Goal: Information Seeking & Learning: Learn about a topic

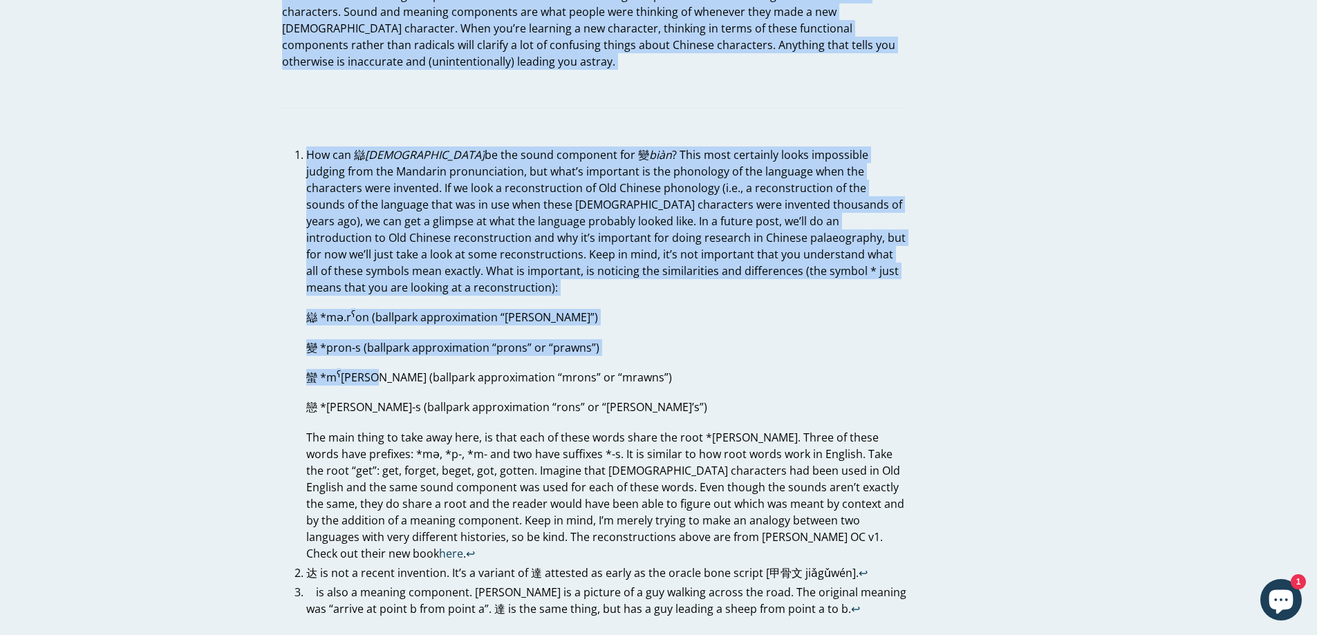
scroll to position [3939, 0]
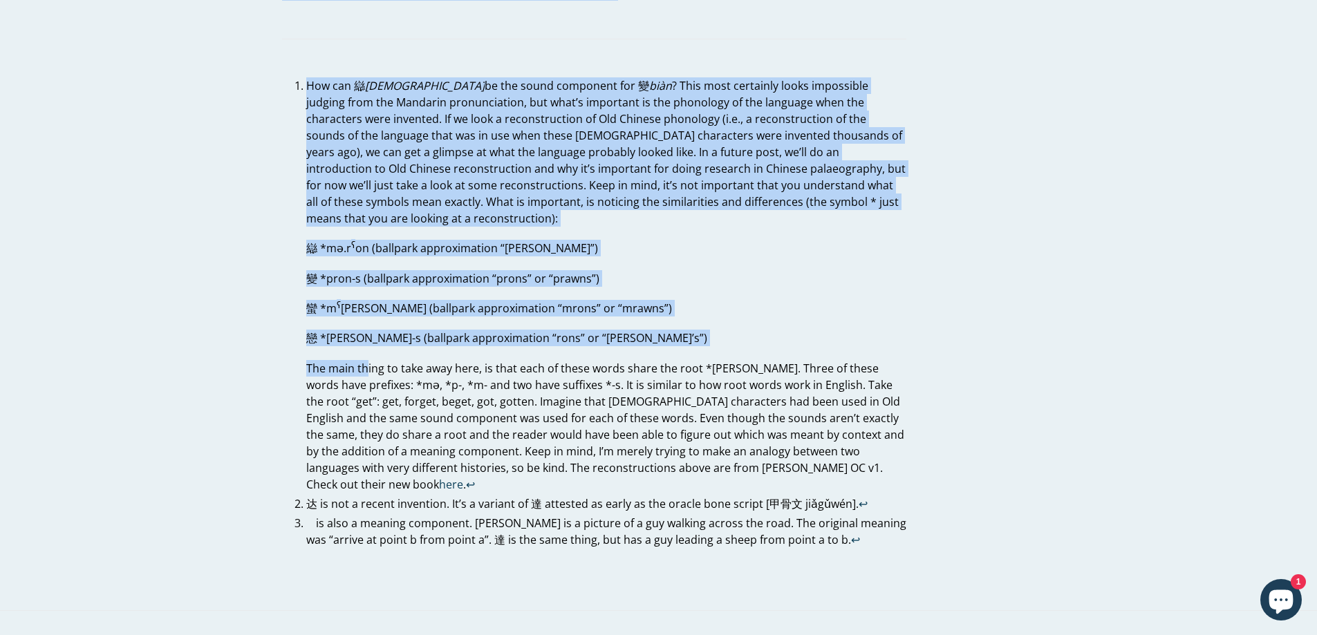
drag, startPoint x: 274, startPoint y: 140, endPoint x: 368, endPoint y: 323, distance: 206.2
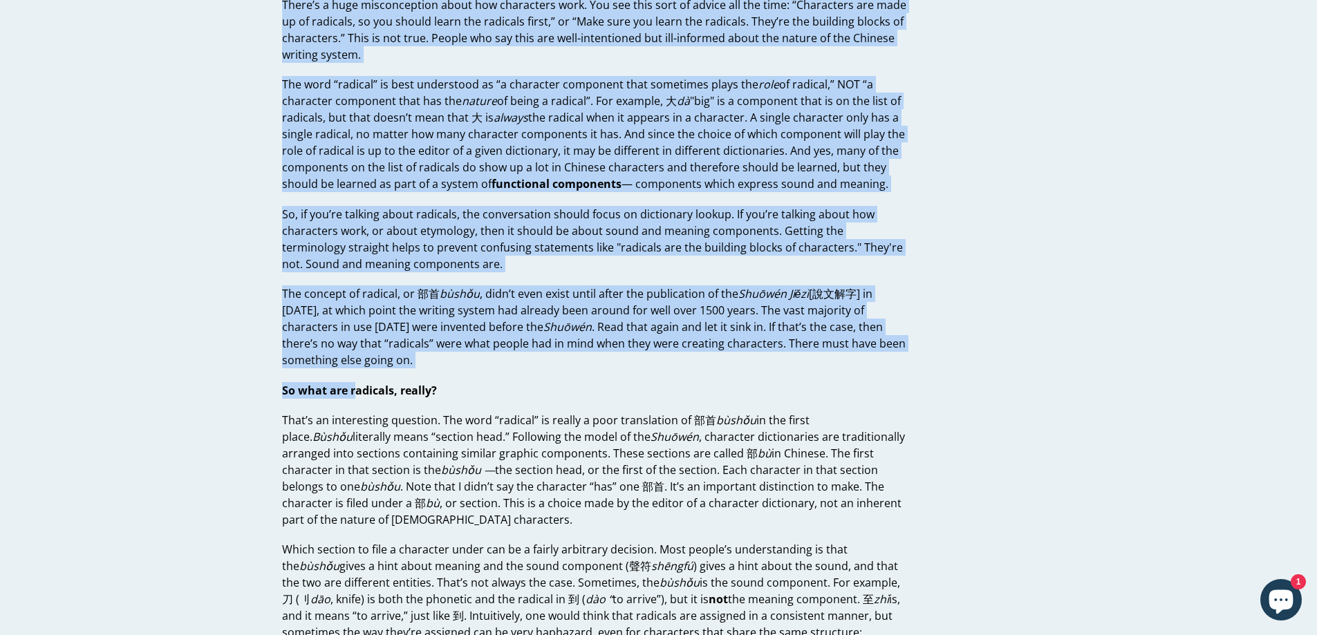
scroll to position [346, 0]
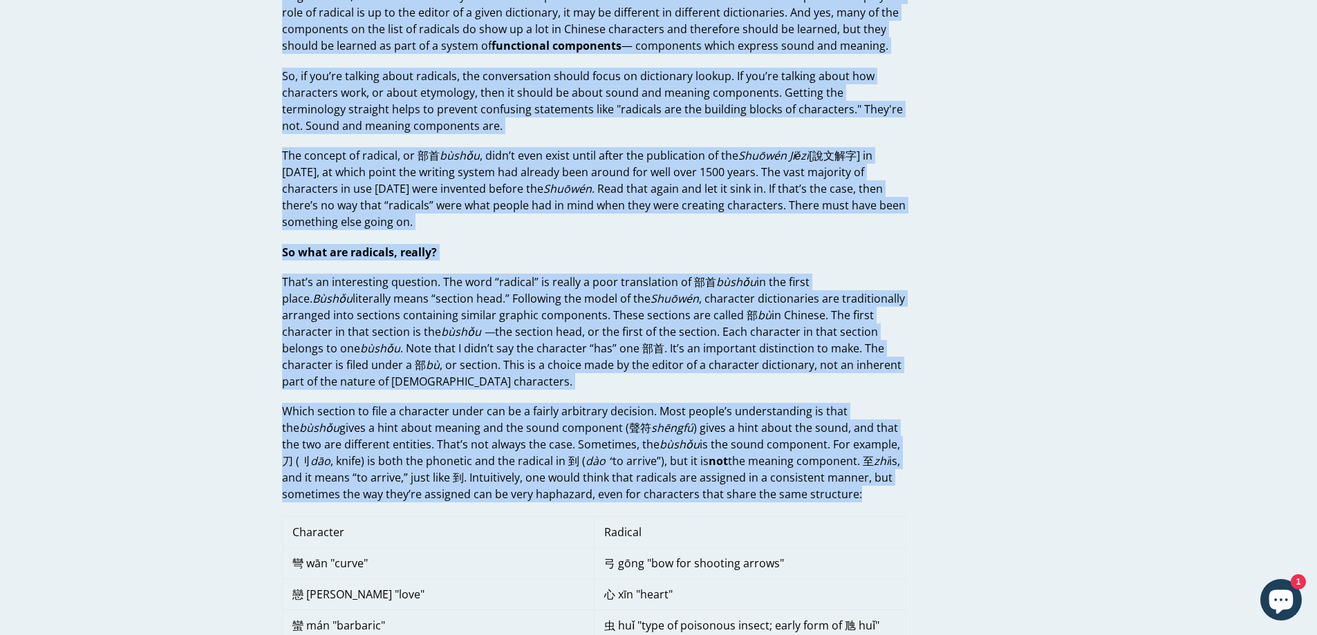
drag, startPoint x: 280, startPoint y: 145, endPoint x: 847, endPoint y: 491, distance: 664.3
copy div "I know this advice is going to rub some people the wrong way, but hopefully by …"
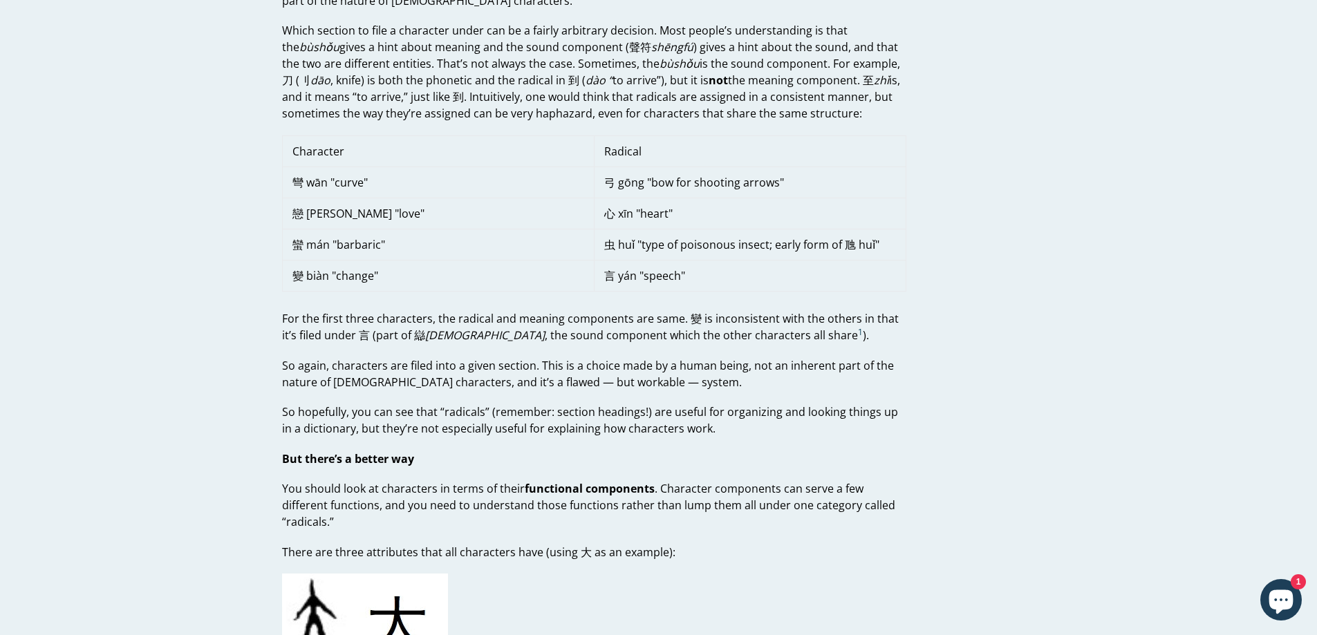
scroll to position [760, 0]
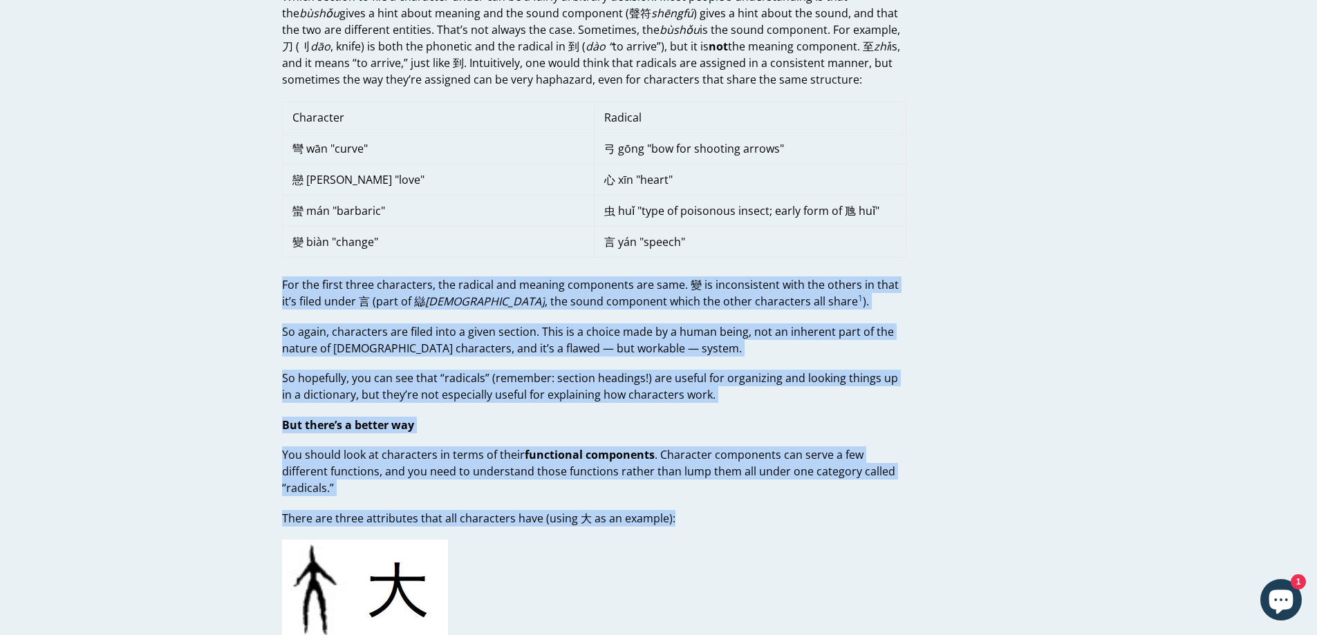
drag, startPoint x: 276, startPoint y: 283, endPoint x: 677, endPoint y: 505, distance: 457.2
copy div "For the first three characters, the radical and meaning components are same. 變 …"
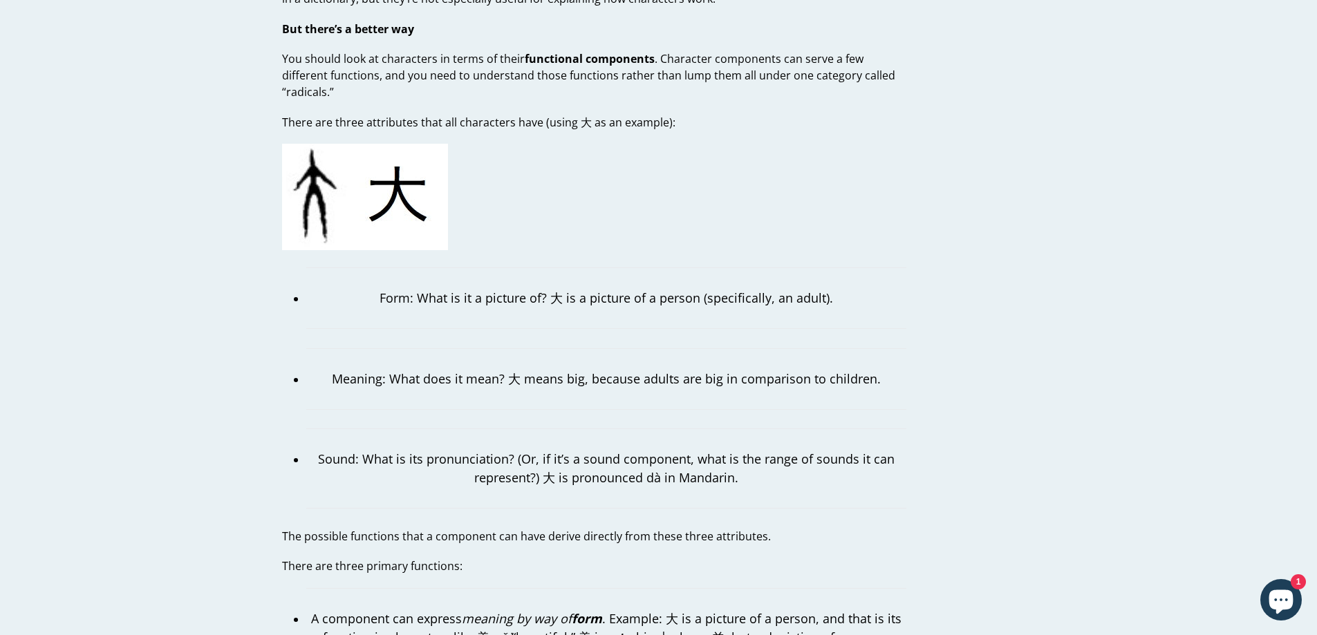
scroll to position [1175, 0]
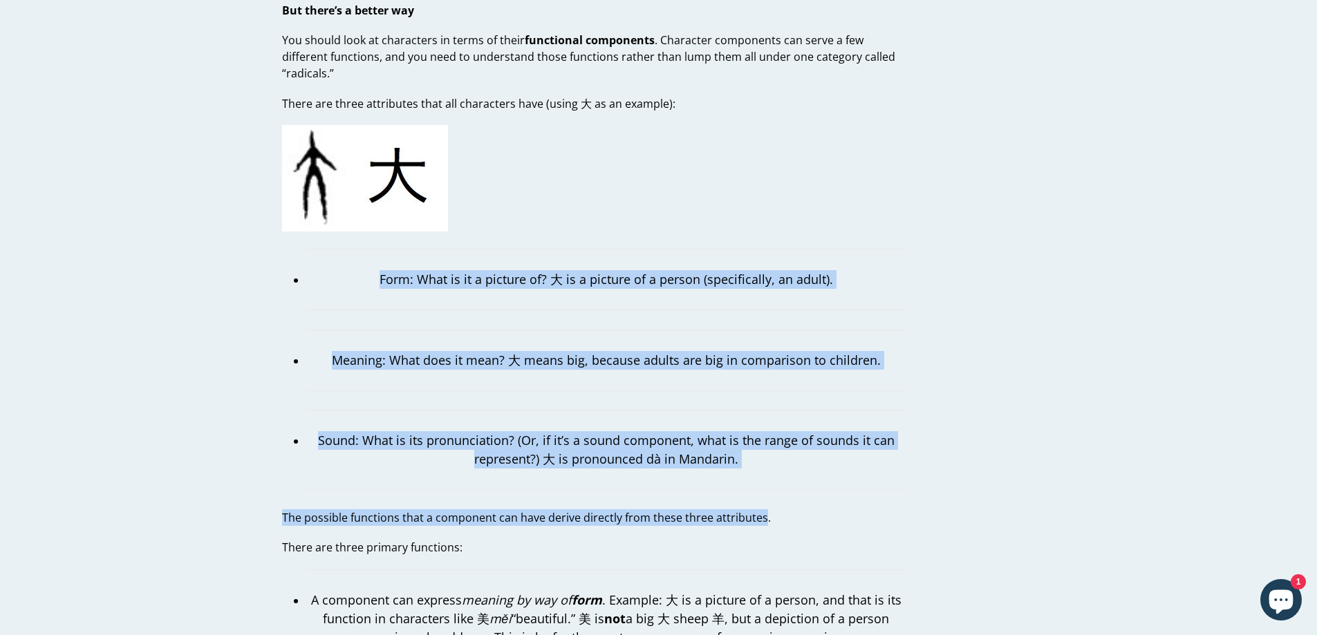
drag, startPoint x: 384, startPoint y: 259, endPoint x: 757, endPoint y: 501, distance: 445.3
copy div "Form: What is it a picture of? 大 is a picture of a person (specifically, an adu…"
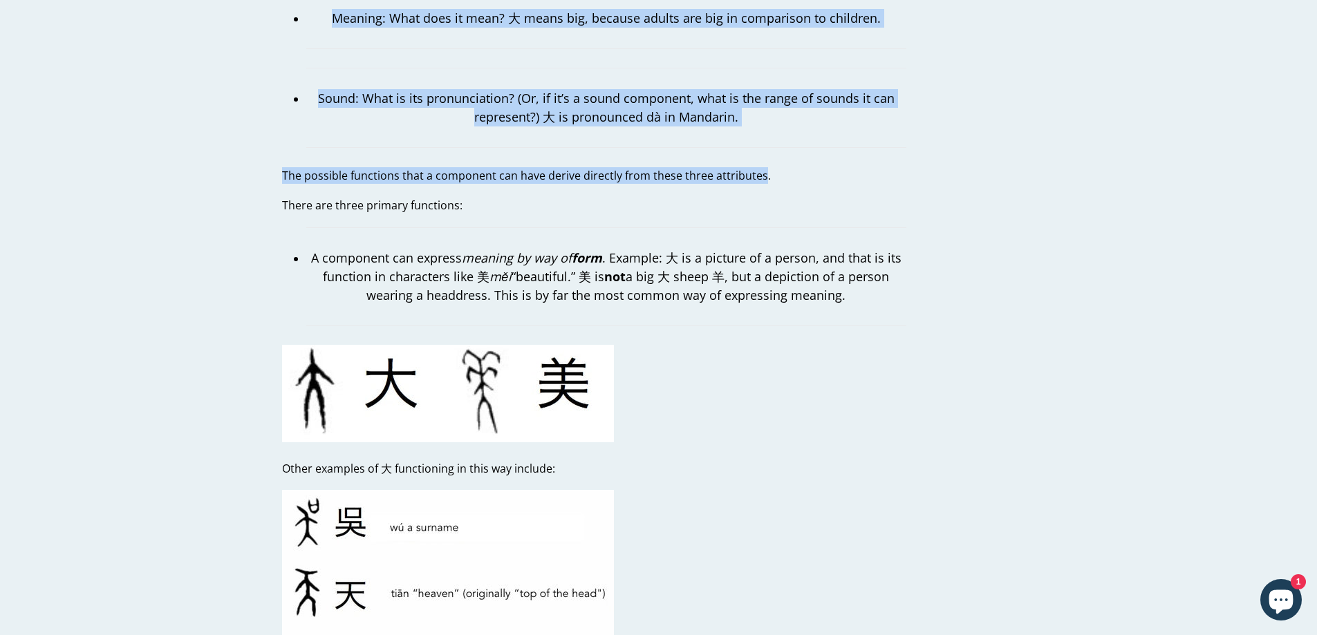
scroll to position [1520, 0]
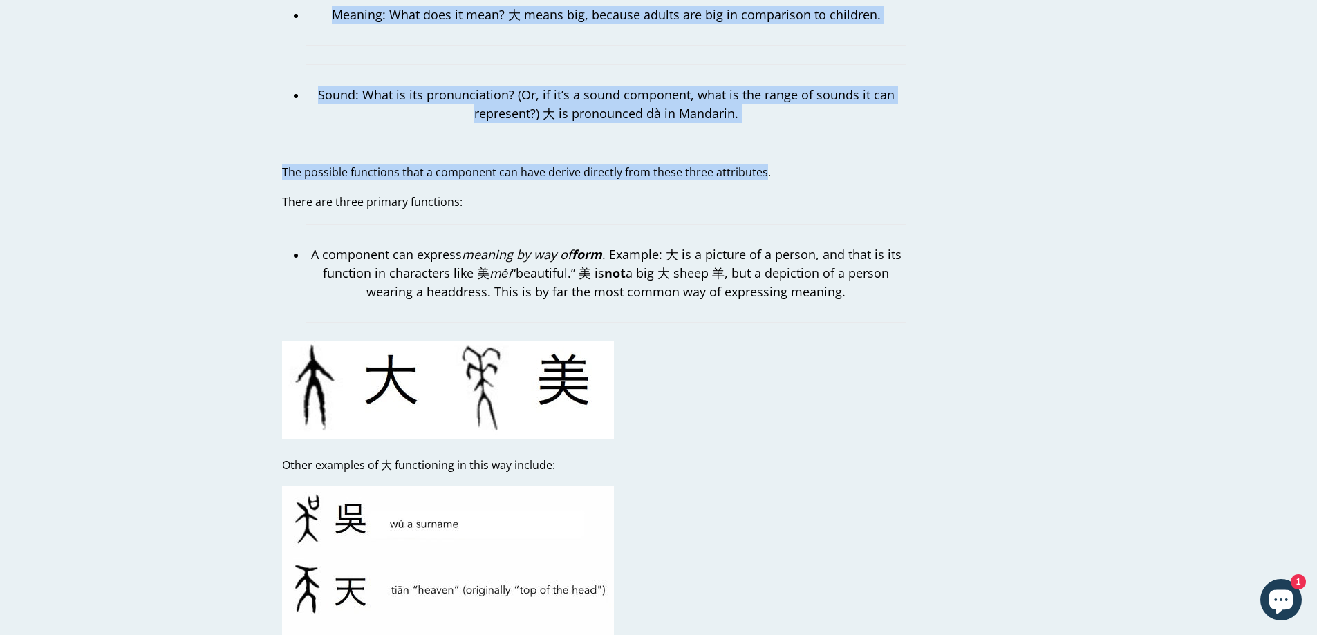
drag, startPoint x: 274, startPoint y: 183, endPoint x: 911, endPoint y: 276, distance: 643.3
copy div "There are three primary functions: A component can express meaning by way of fo…"
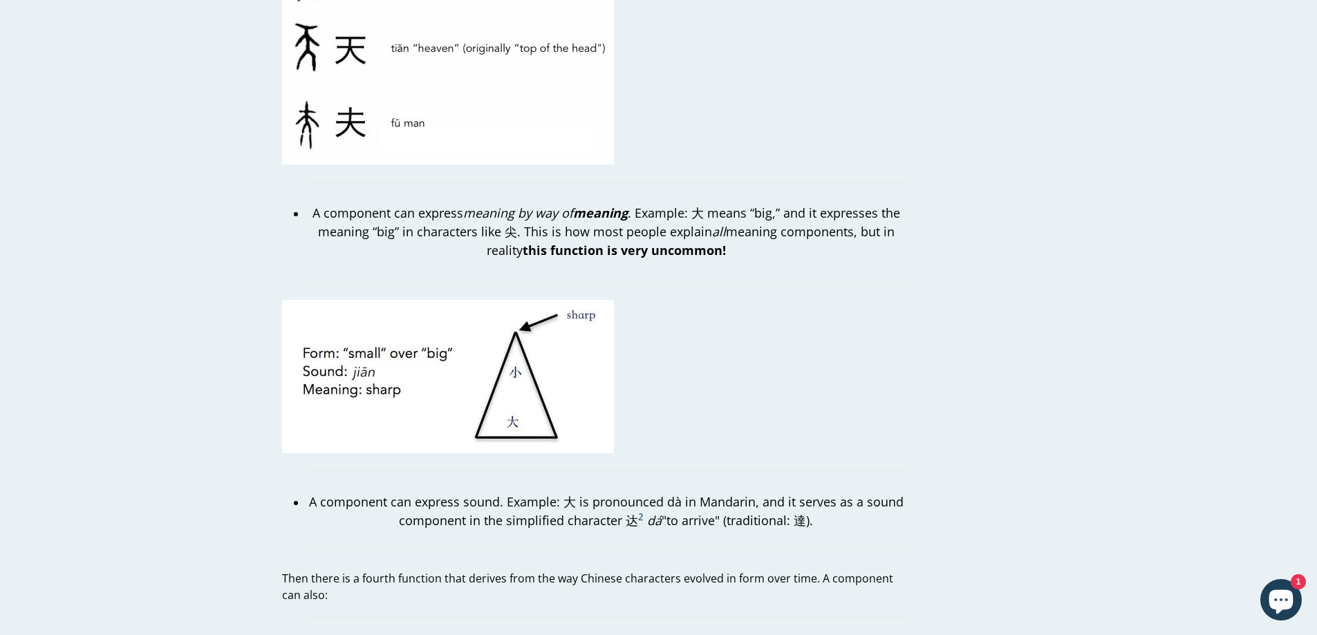
scroll to position [2073, 0]
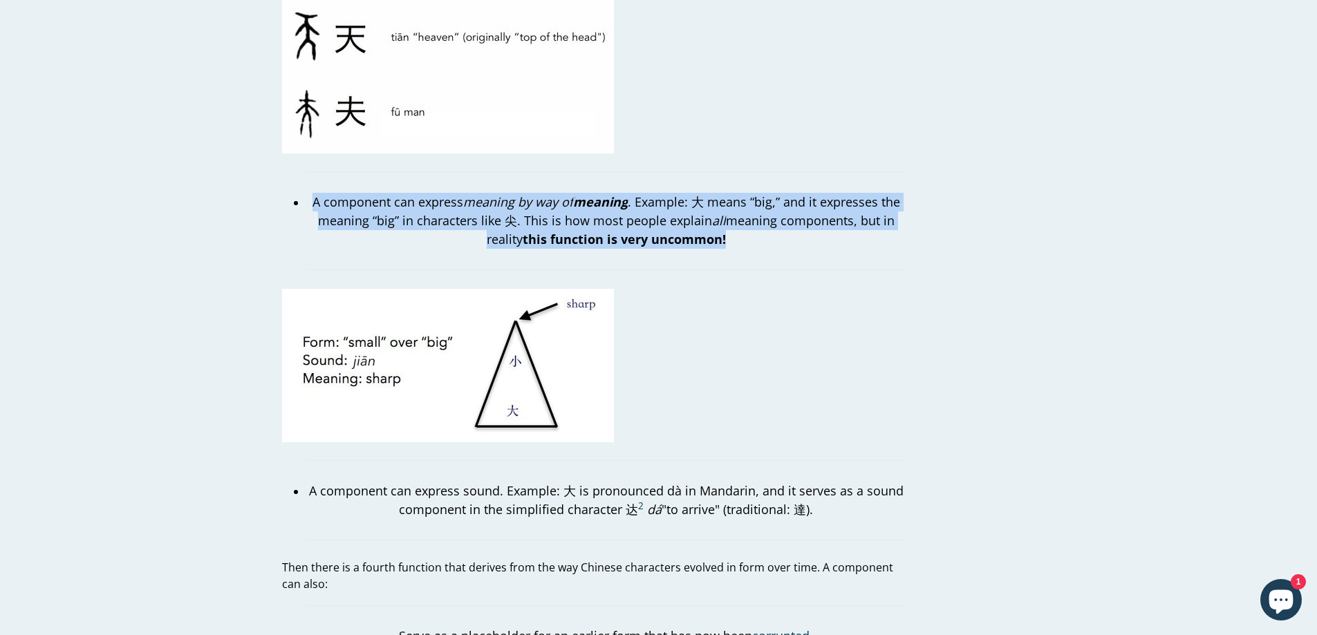
drag, startPoint x: 310, startPoint y: 178, endPoint x: 755, endPoint y: 220, distance: 447.1
click at [755, 220] on p "A component can express meaning by way of meaning . Example: 大 means “big,” and…" at bounding box center [606, 221] width 600 height 56
copy p "A component can express meaning by way of meaning . Example: 大 means “big,” and…"
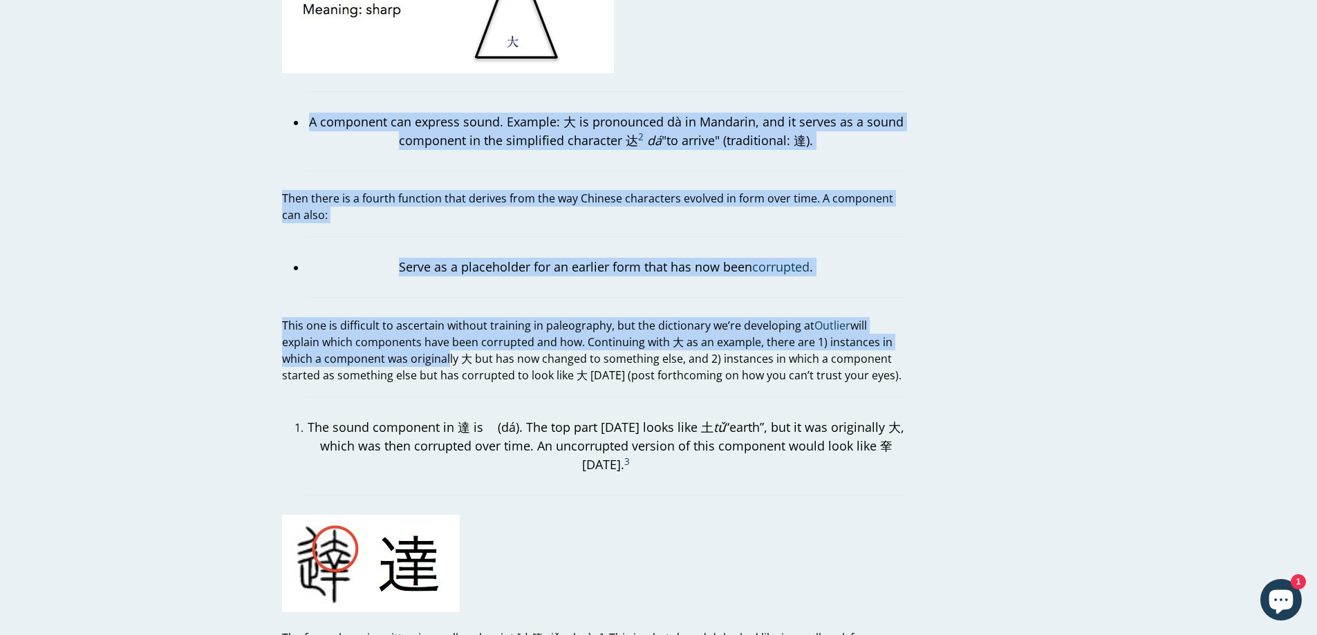
scroll to position [2488, 0]
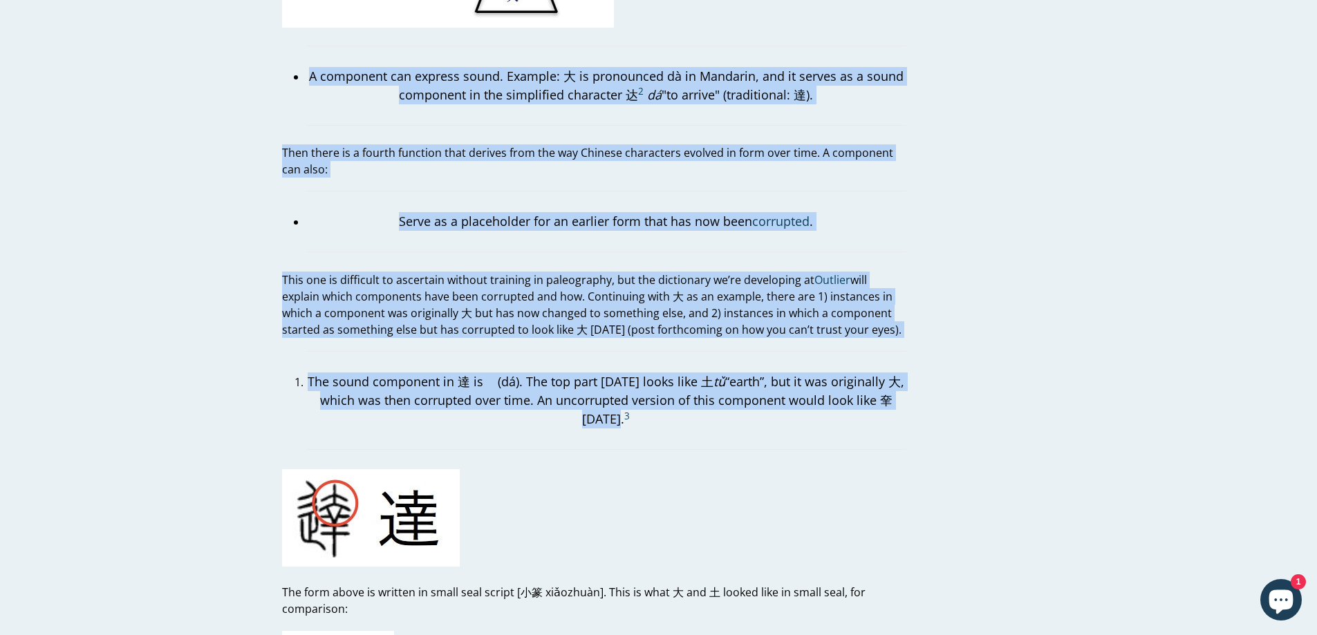
drag, startPoint x: 321, startPoint y: 279, endPoint x: 617, endPoint y: 404, distance: 320.9
copy div "A component can express sound. Example: 大 is pronounced dà in Mandarin, and it …"
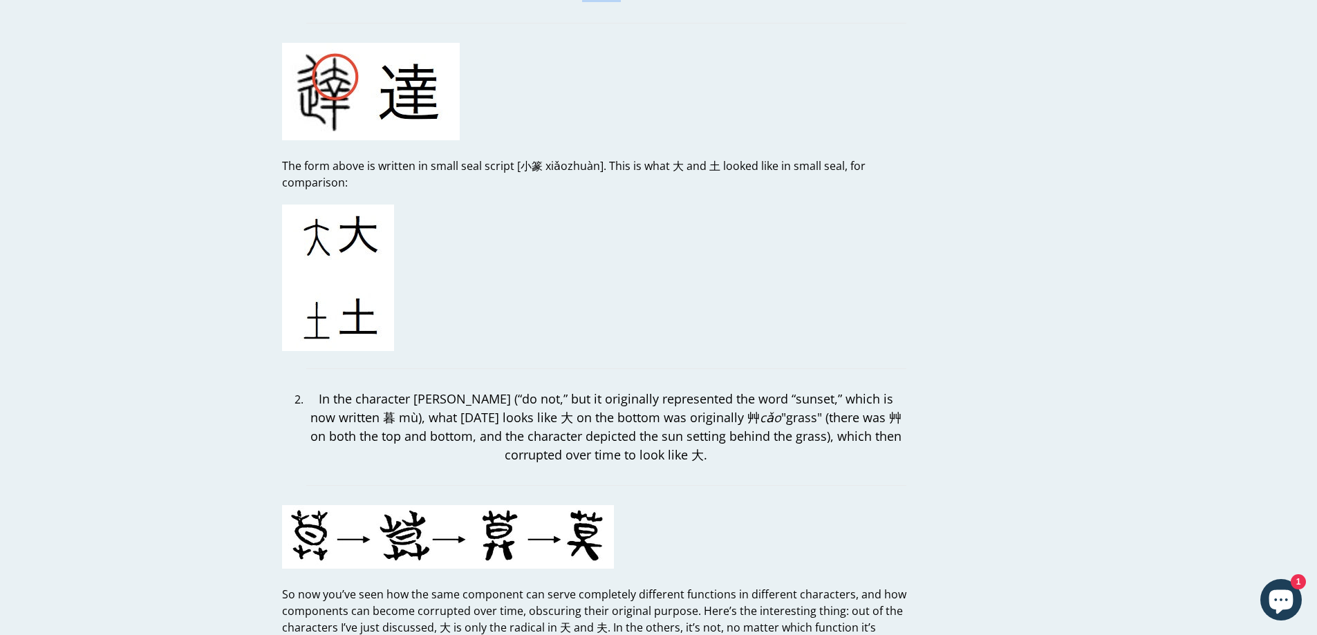
scroll to position [2972, 0]
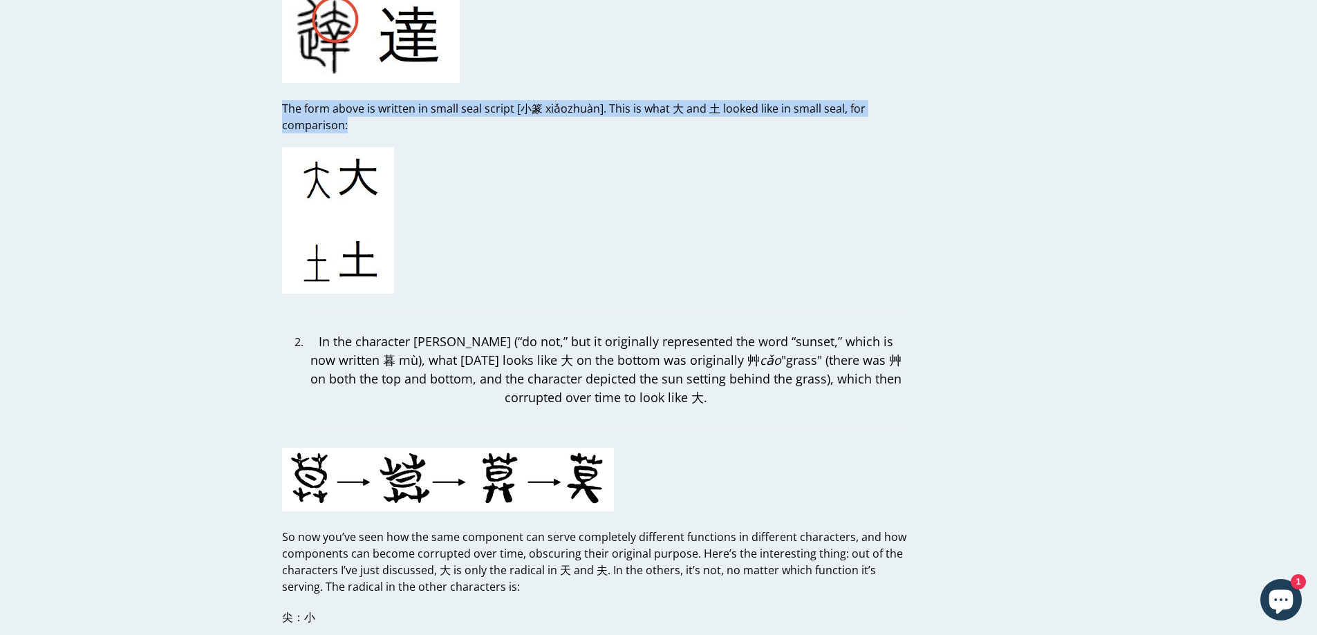
drag, startPoint x: 366, startPoint y: 115, endPoint x: 262, endPoint y: 95, distance: 105.6
copy p "The form above is written in small seal script [小篆 xiǎozhuàn]. This is what 大 a…"
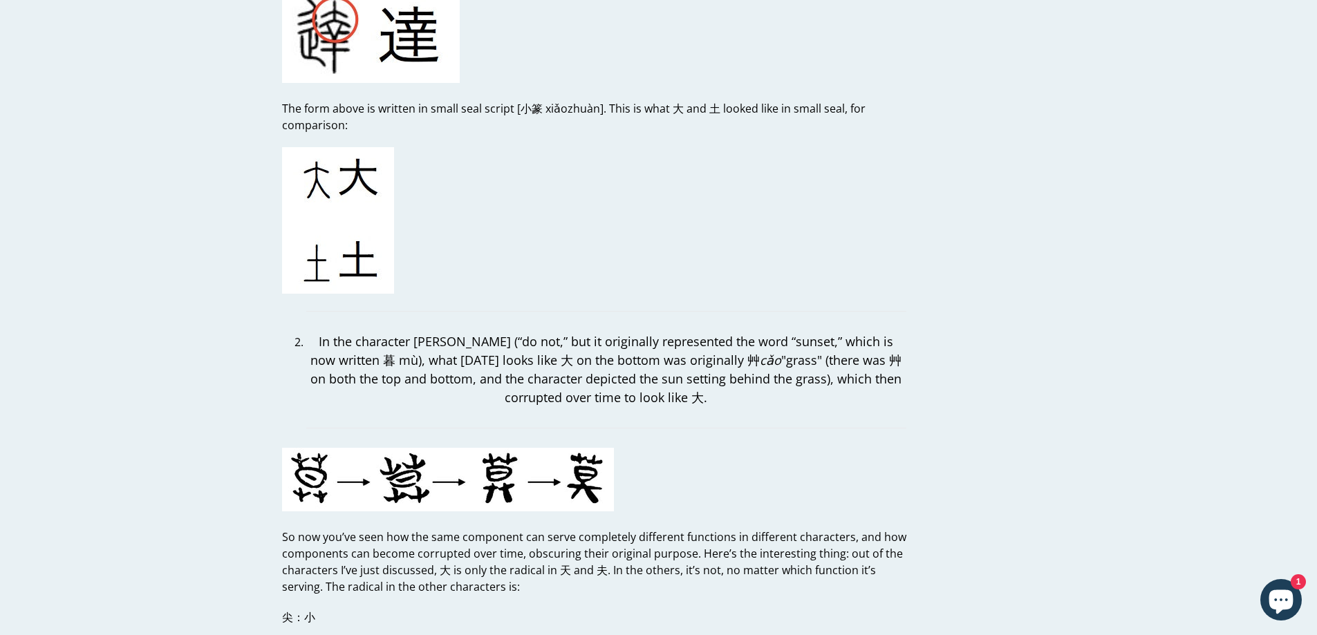
click at [802, 189] on p at bounding box center [594, 222] width 624 height 151
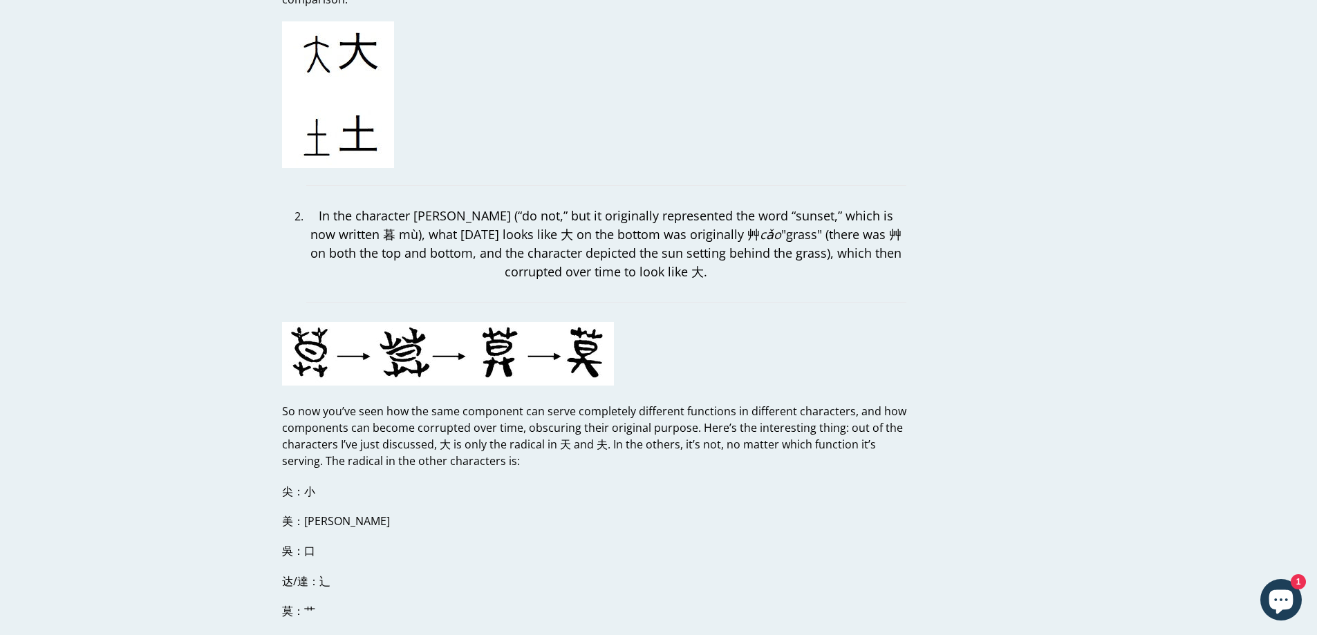
scroll to position [3110, 0]
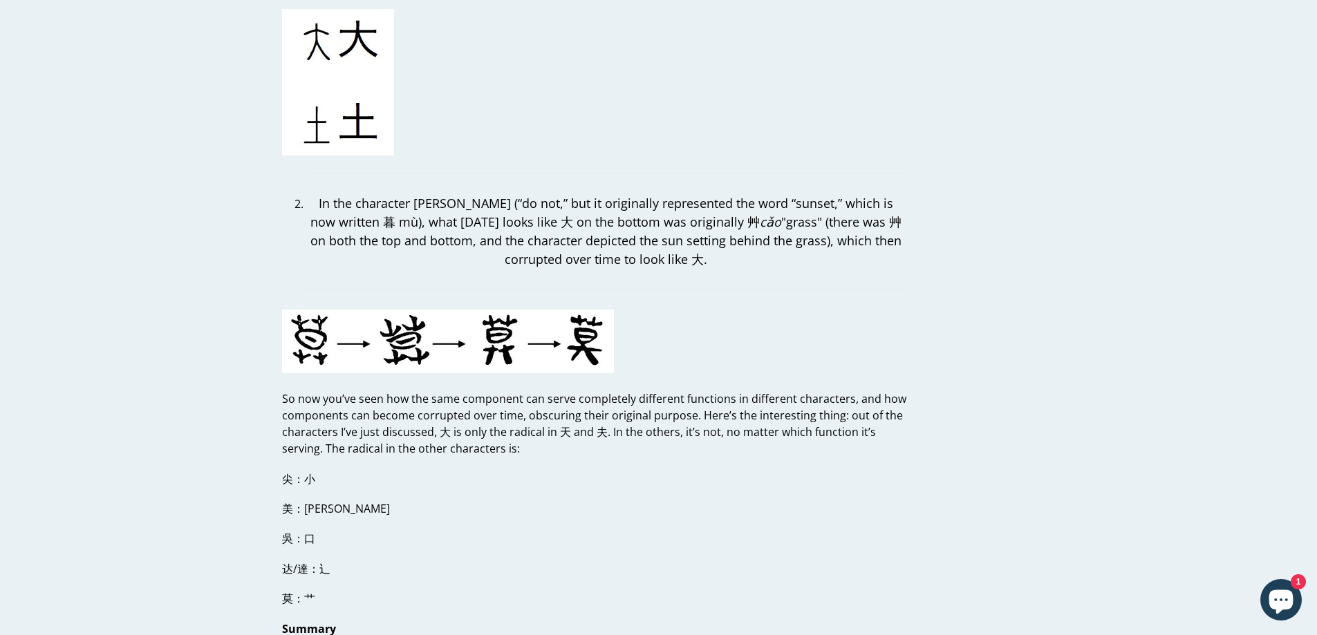
drag, startPoint x: 343, startPoint y: 189, endPoint x: 686, endPoint y: 243, distance: 347.0
click at [686, 243] on p "In the character 莫 mò (“do not,” but it originally represented the word “sunset…" at bounding box center [606, 231] width 600 height 75
copy p "In the character 莫 mò (“do not,” but it originally represented the word “sunset…"
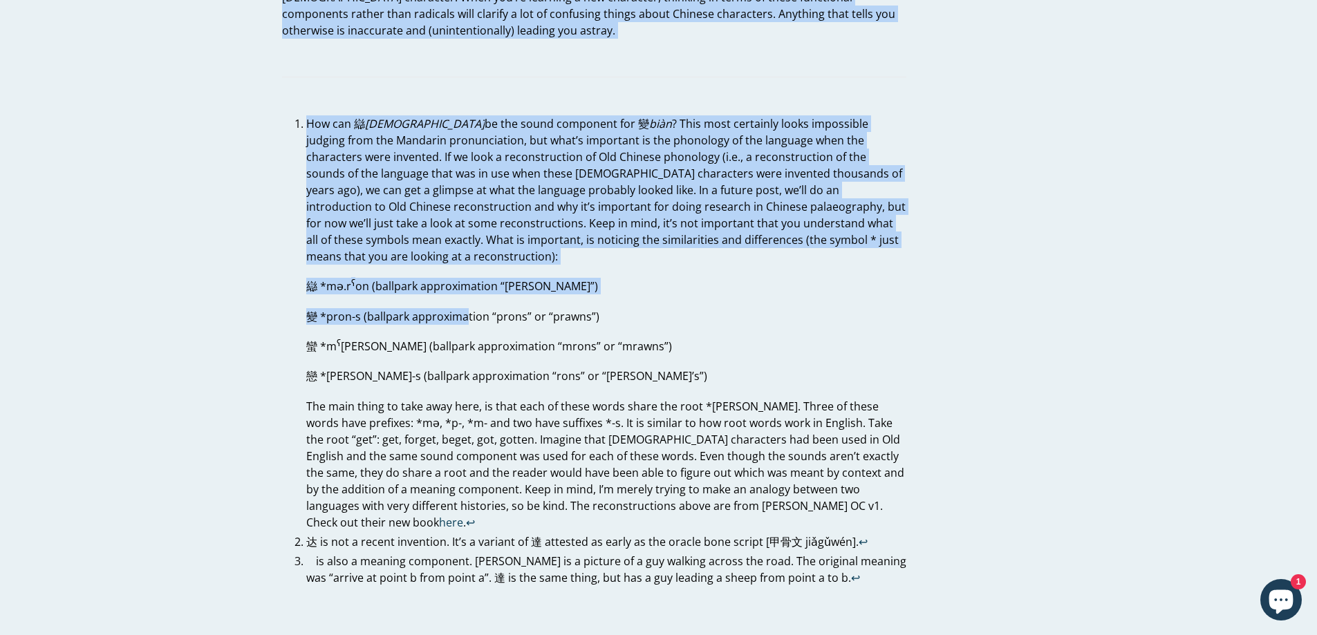
scroll to position [3870, 0]
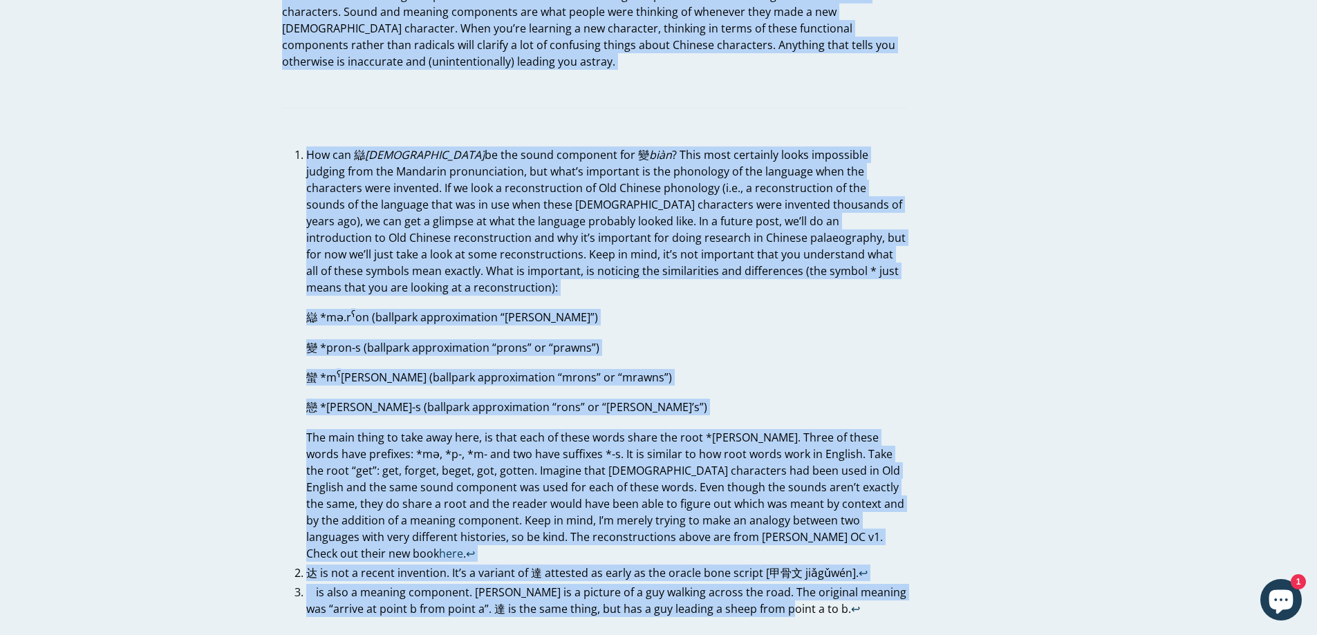
drag, startPoint x: 282, startPoint y: 179, endPoint x: 771, endPoint y: 554, distance: 615.7
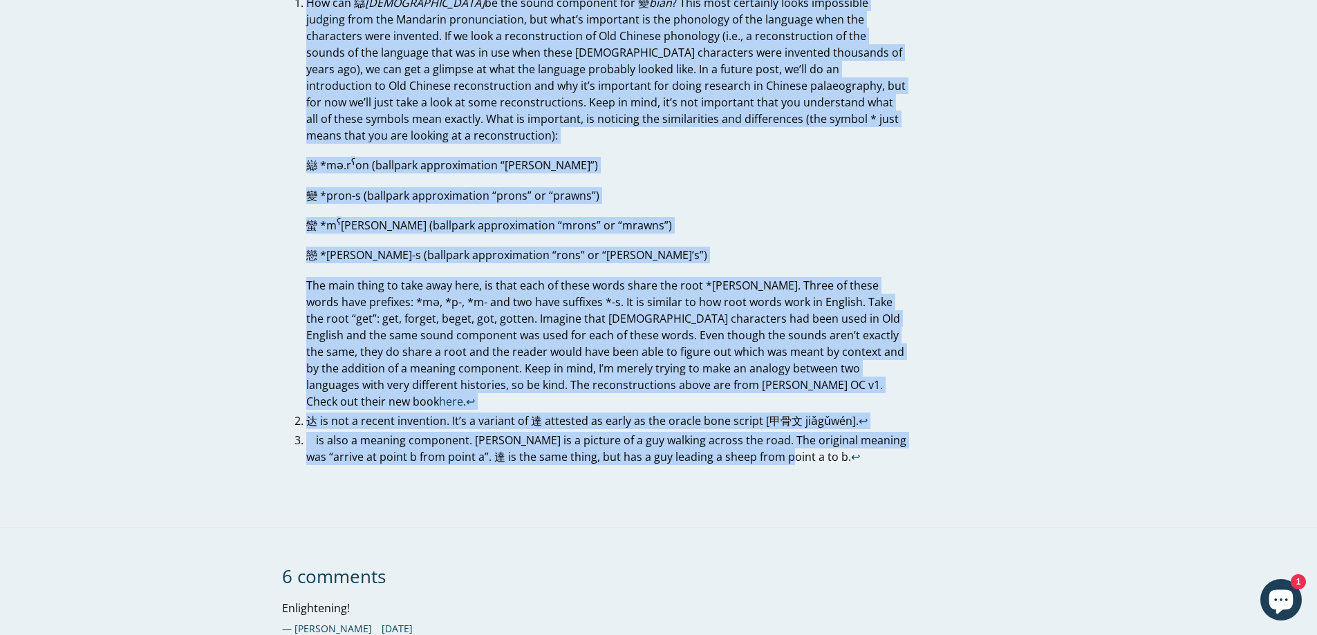
scroll to position [4078, 0]
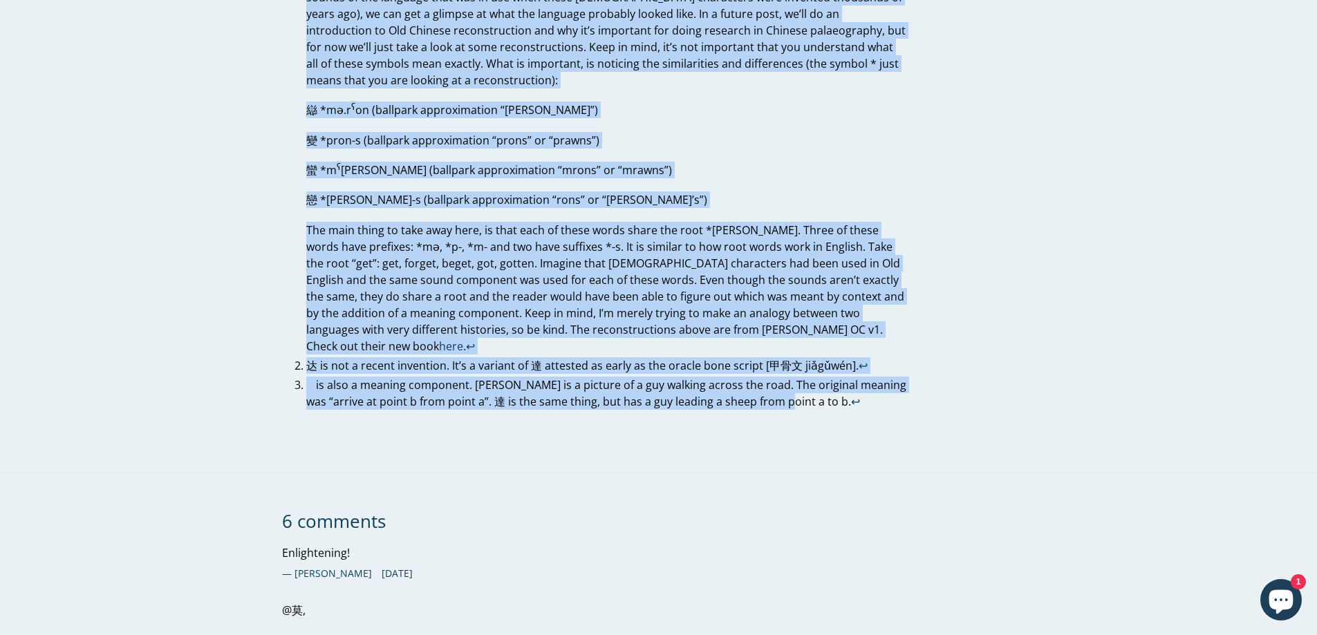
copy div "So now you’ve seen how the same component can serve completely different functi…"
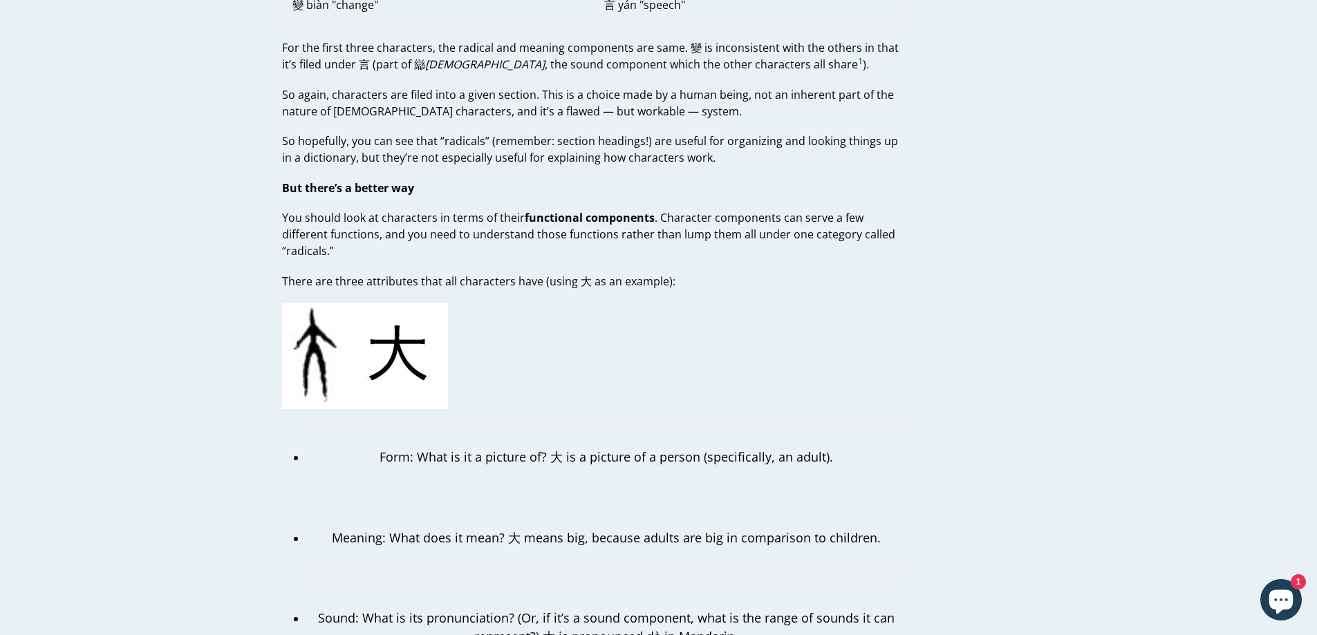
scroll to position [0, 0]
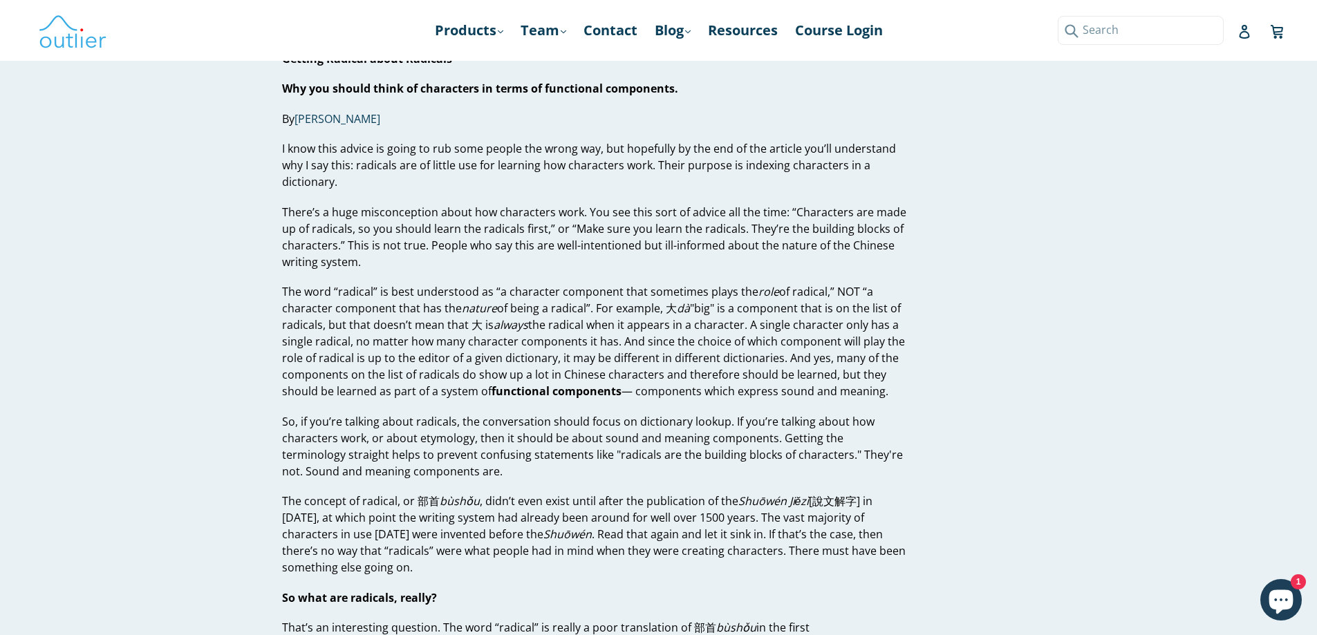
click at [1216, 21] on input "Search" at bounding box center [1140, 30] width 166 height 28
type input "three attributes"
click at [1057, 16] on button "Submit" at bounding box center [1068, 30] width 23 height 28
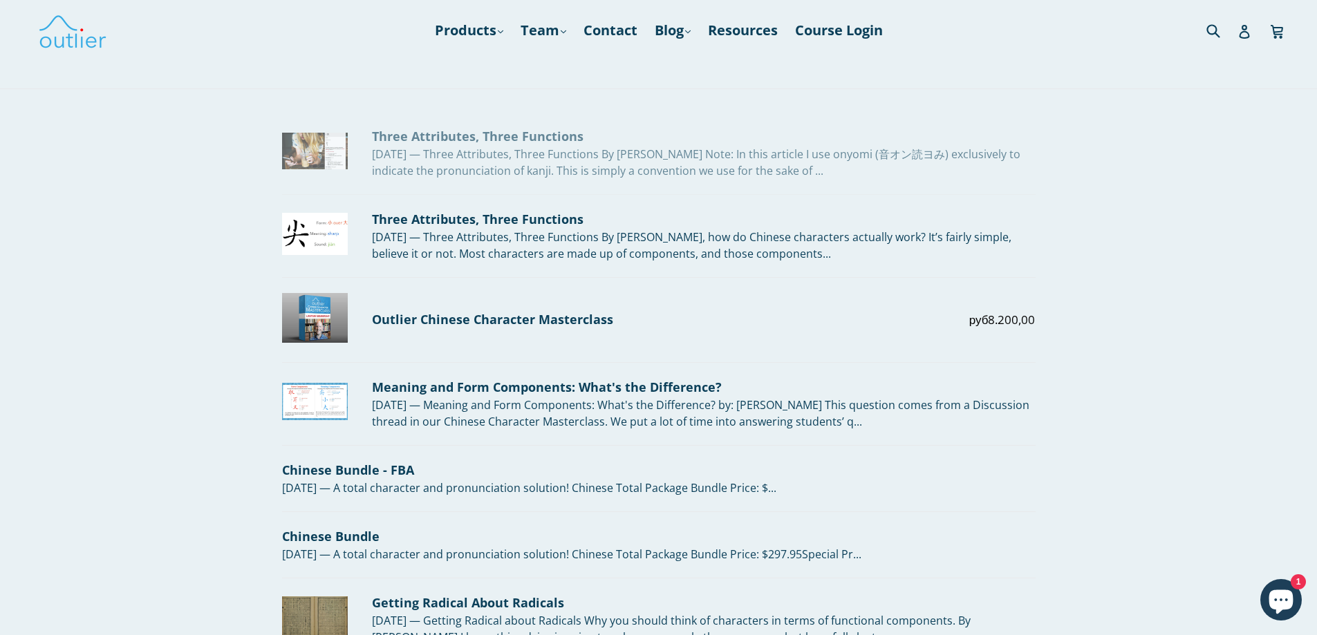
click at [554, 133] on div "Three Attributes, Three Functions" at bounding box center [703, 136] width 663 height 19
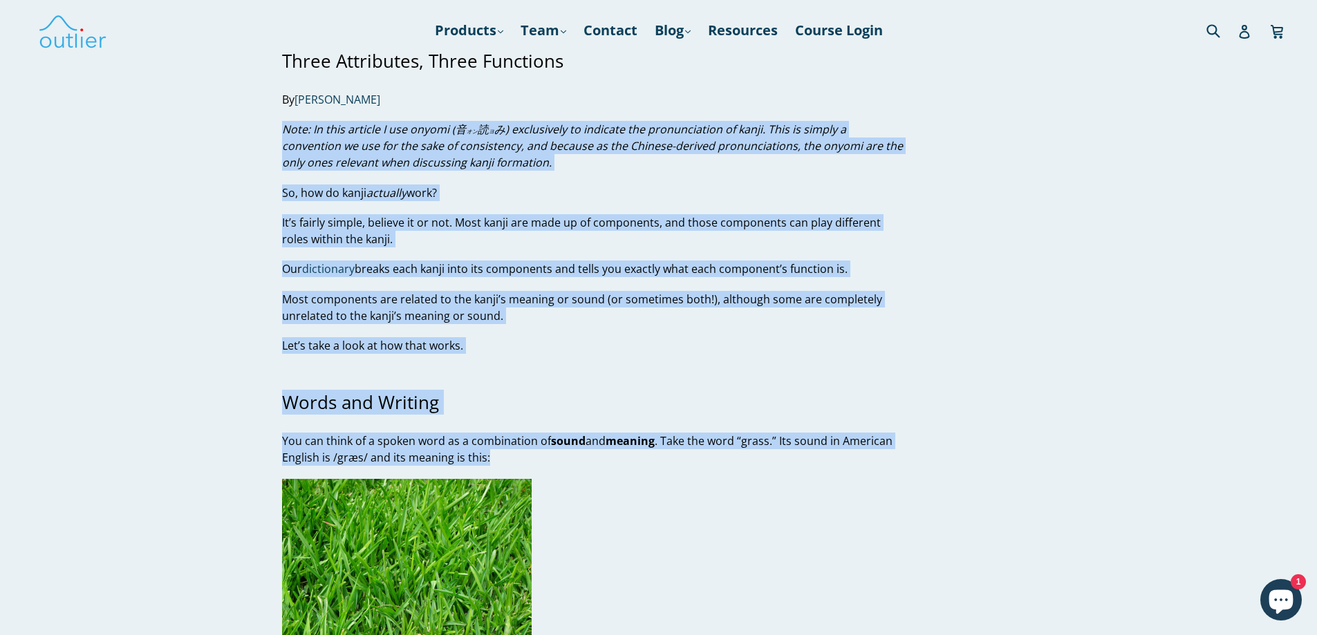
drag, startPoint x: 290, startPoint y: 154, endPoint x: 563, endPoint y: 464, distance: 413.3
copy div "Note: In this article I use onyomi ( 音 オン 読 ヨ み) exclusively to indicate the pr…"
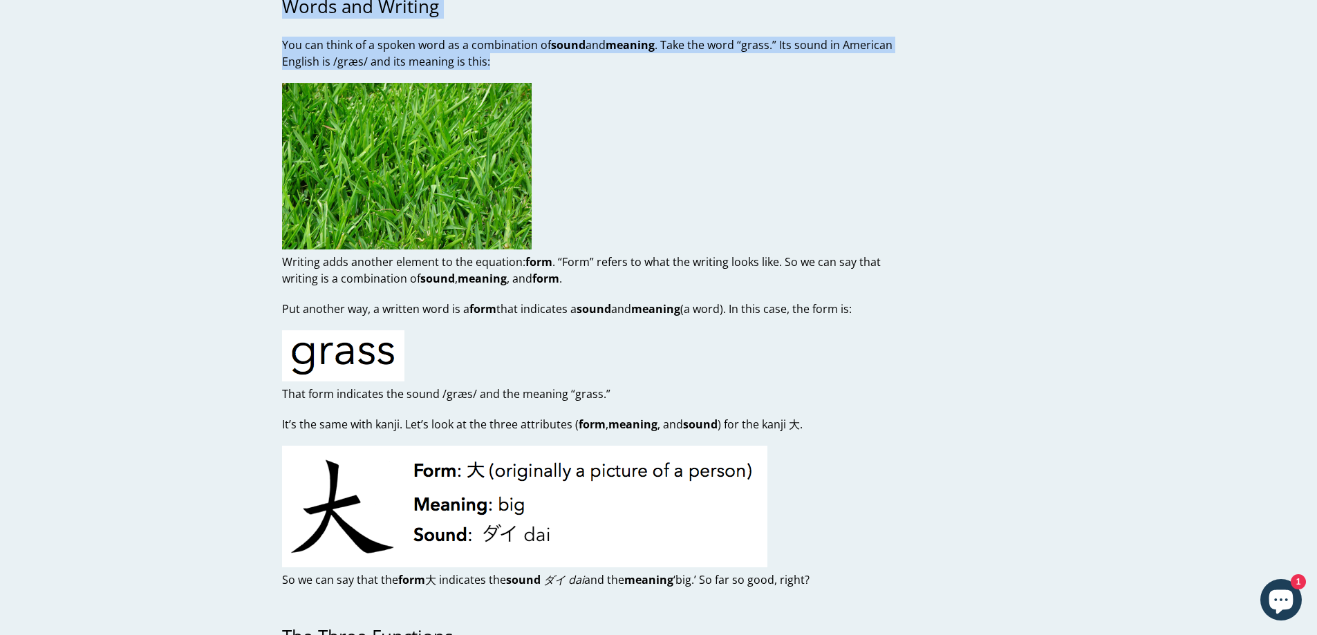
scroll to position [415, 0]
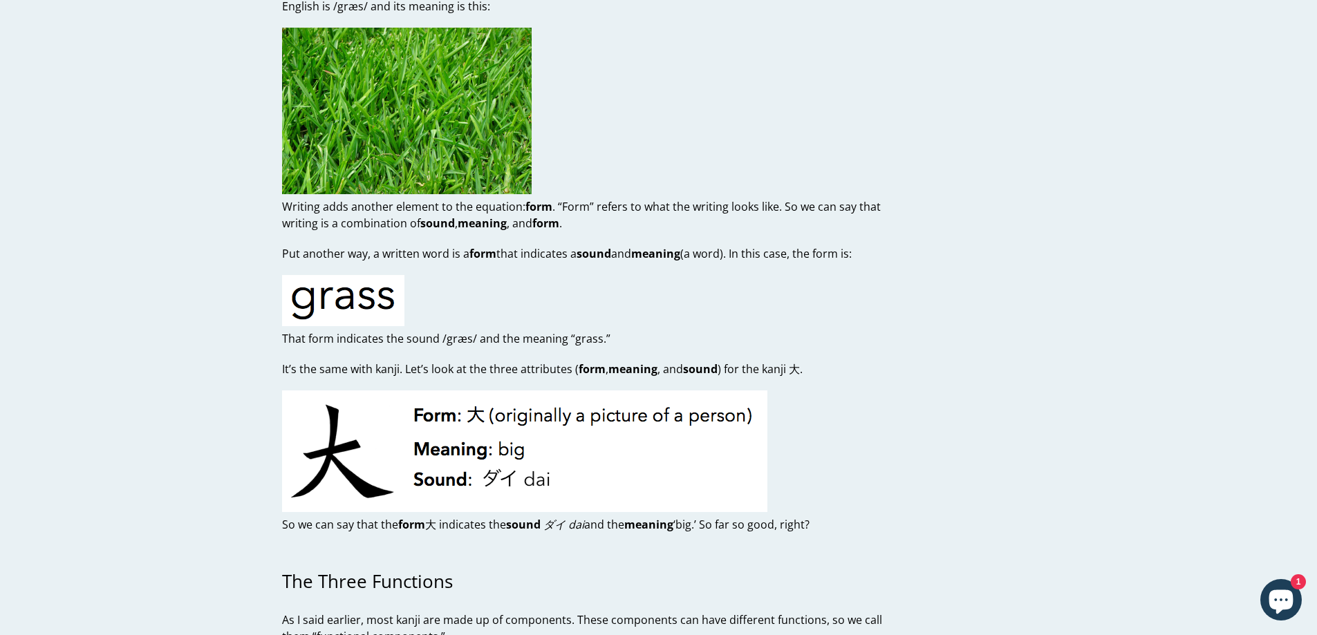
scroll to position [484, 0]
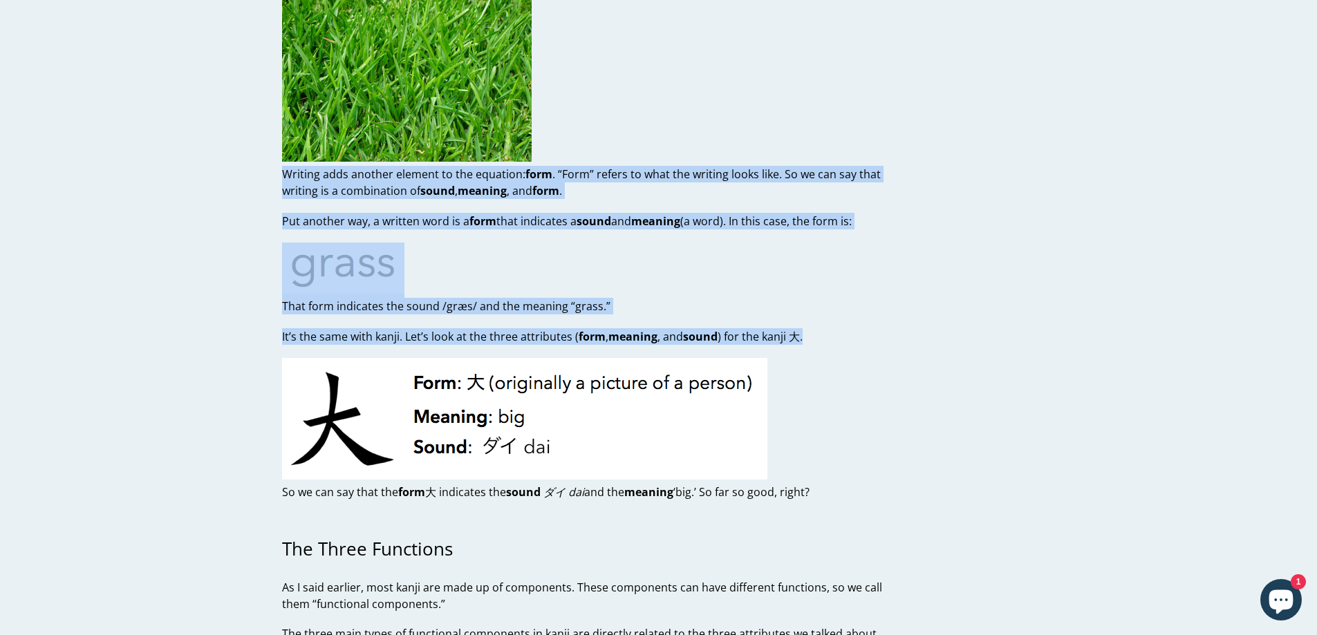
drag, startPoint x: 261, startPoint y: 176, endPoint x: 832, endPoint y: 347, distance: 596.0
copy div "Writing adds another element to the equation: form . “Form” refers to what the …"
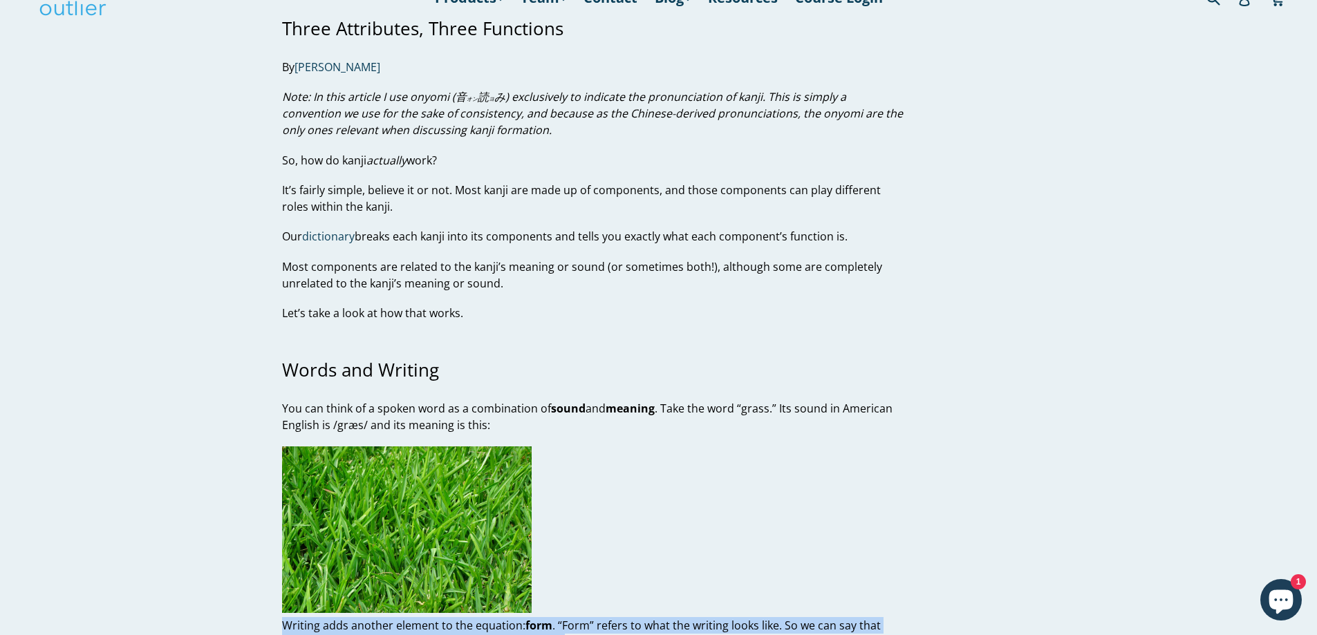
scroll to position [0, 0]
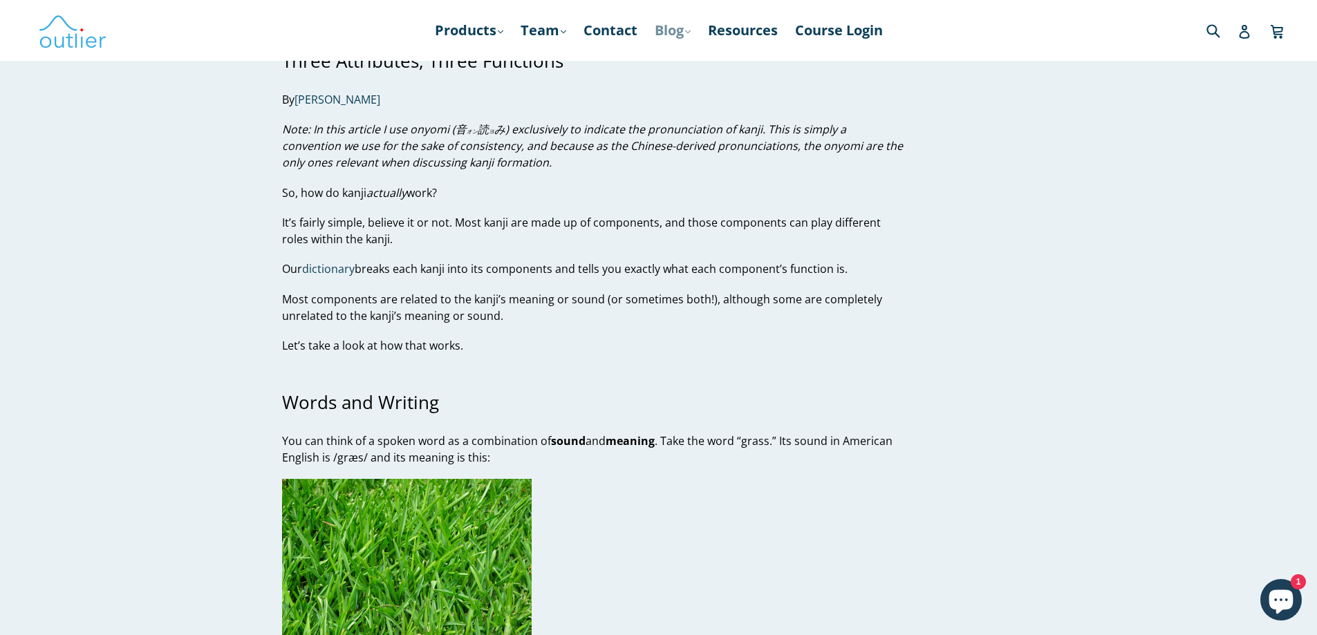
click at [650, 31] on link "Blog .cls-1{fill:#231f20} expand" at bounding box center [673, 30] width 50 height 25
click at [666, 64] on link "Chinese" at bounding box center [701, 68] width 84 height 26
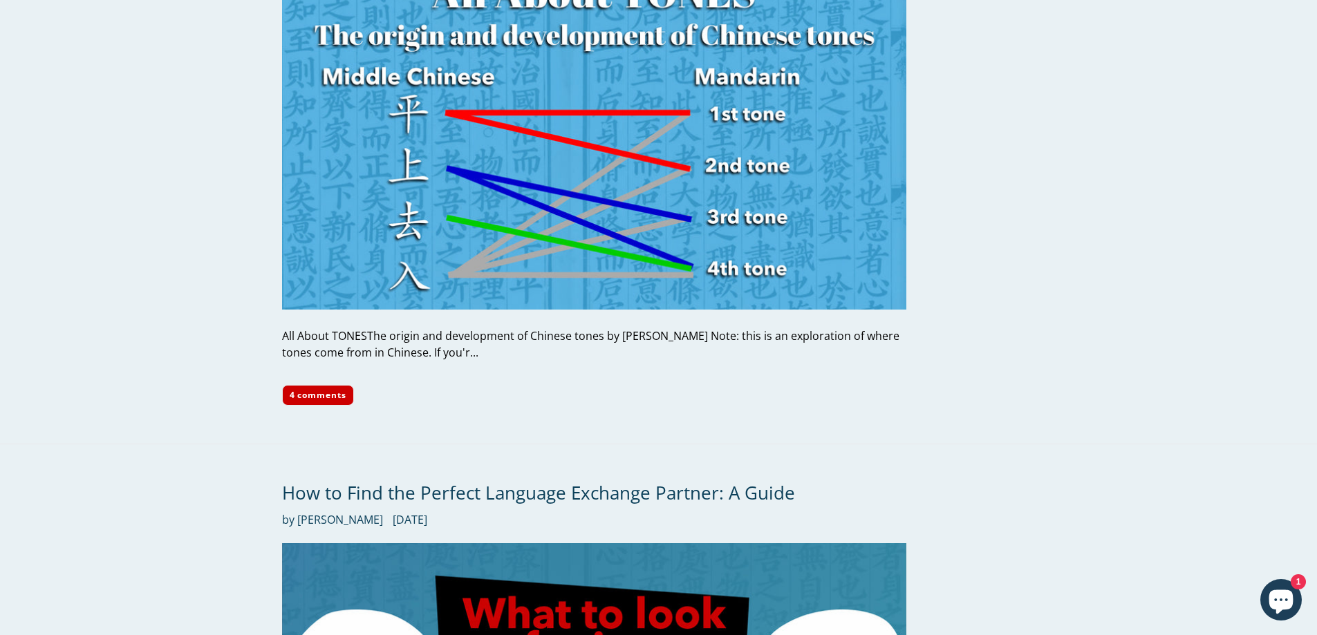
scroll to position [2695, 0]
